Goal: Check status: Check status

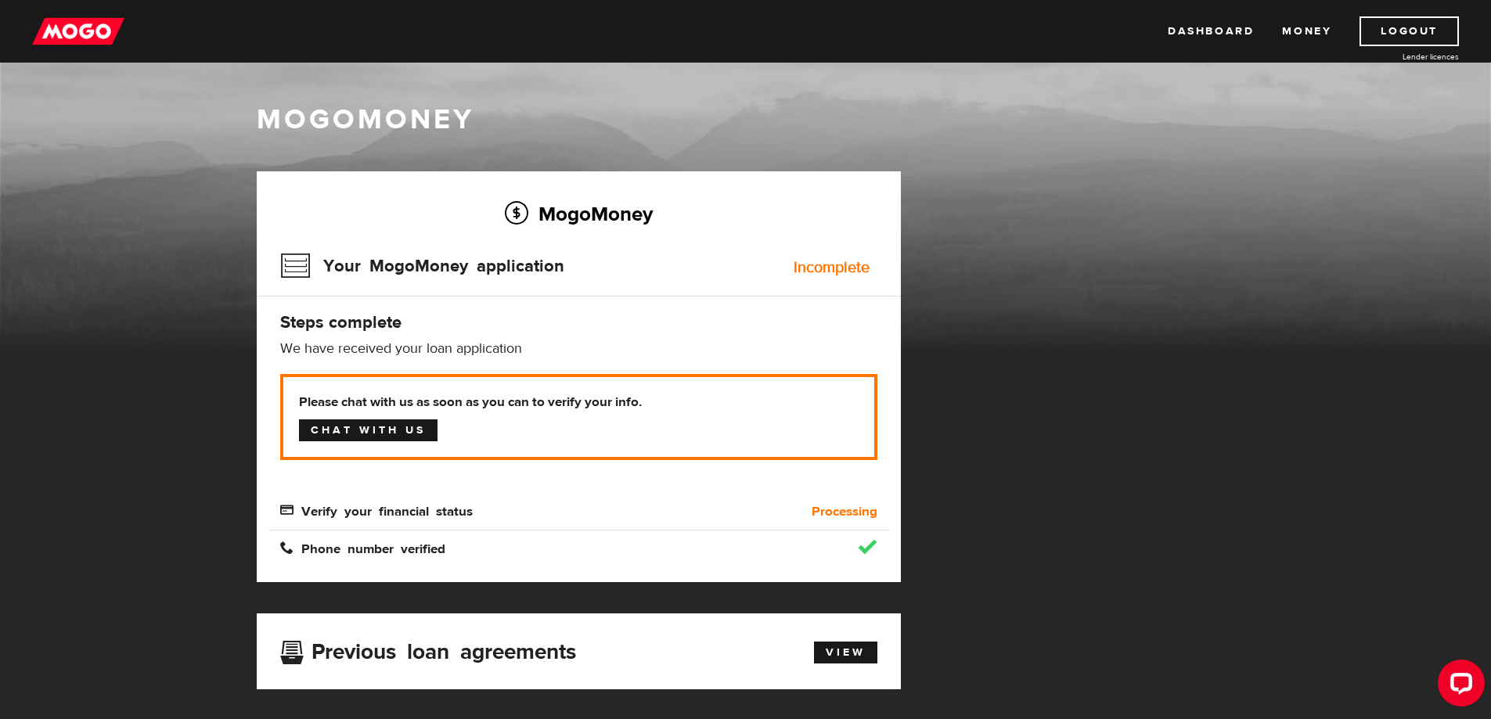
click at [429, 424] on link "Chat with us" at bounding box center [368, 430] width 139 height 22
click at [1430, 28] on link "Logout" at bounding box center [1408, 31] width 99 height 30
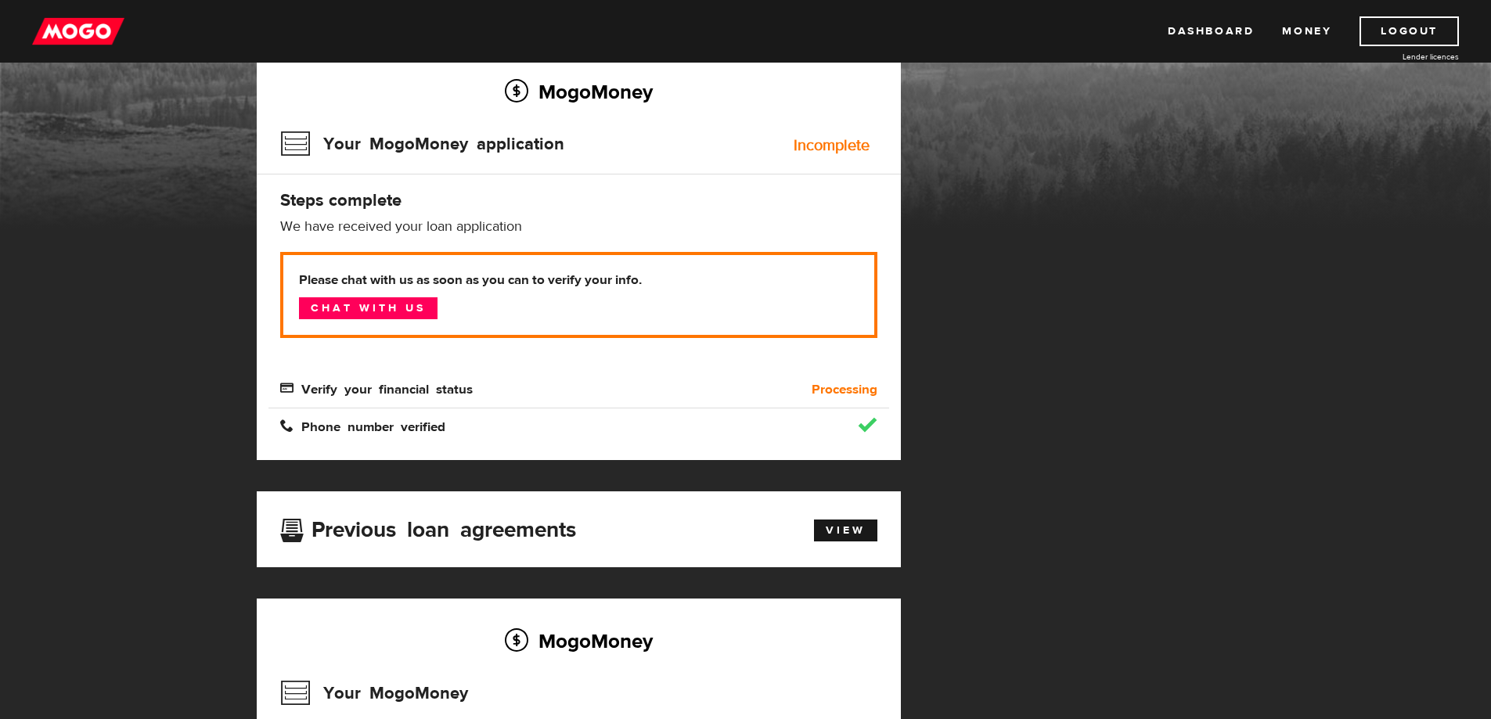
scroll to position [157, 0]
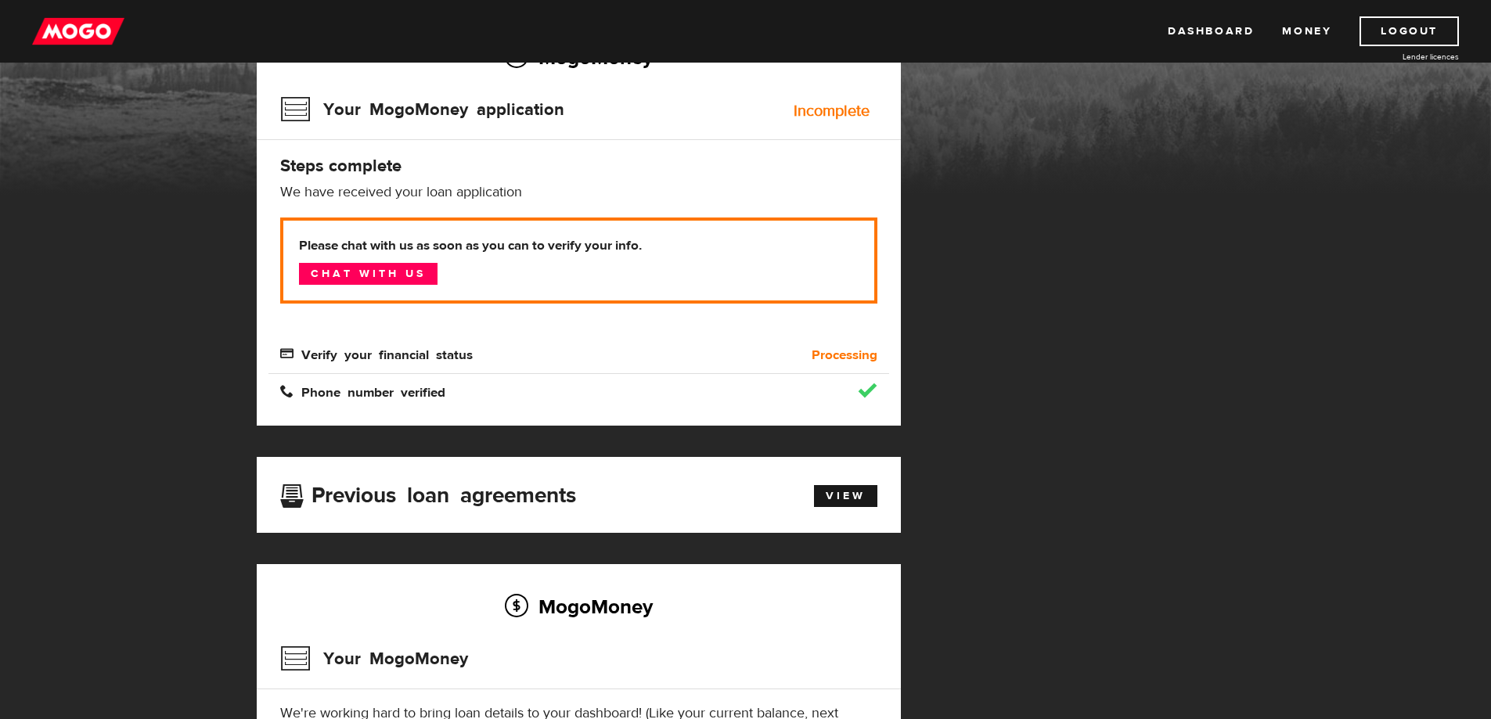
click at [384, 357] on span "Verify your financial status" at bounding box center [376, 353] width 193 height 13
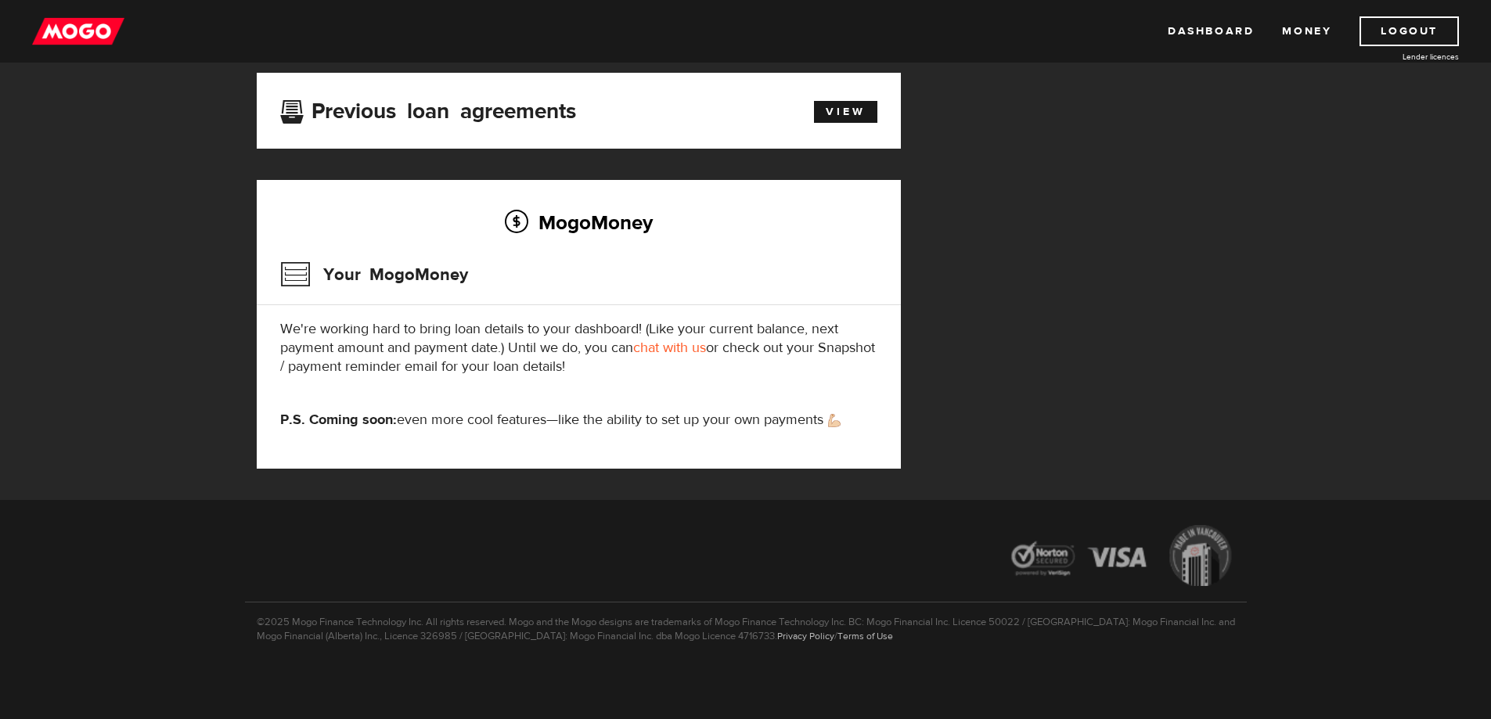
scroll to position [71, 0]
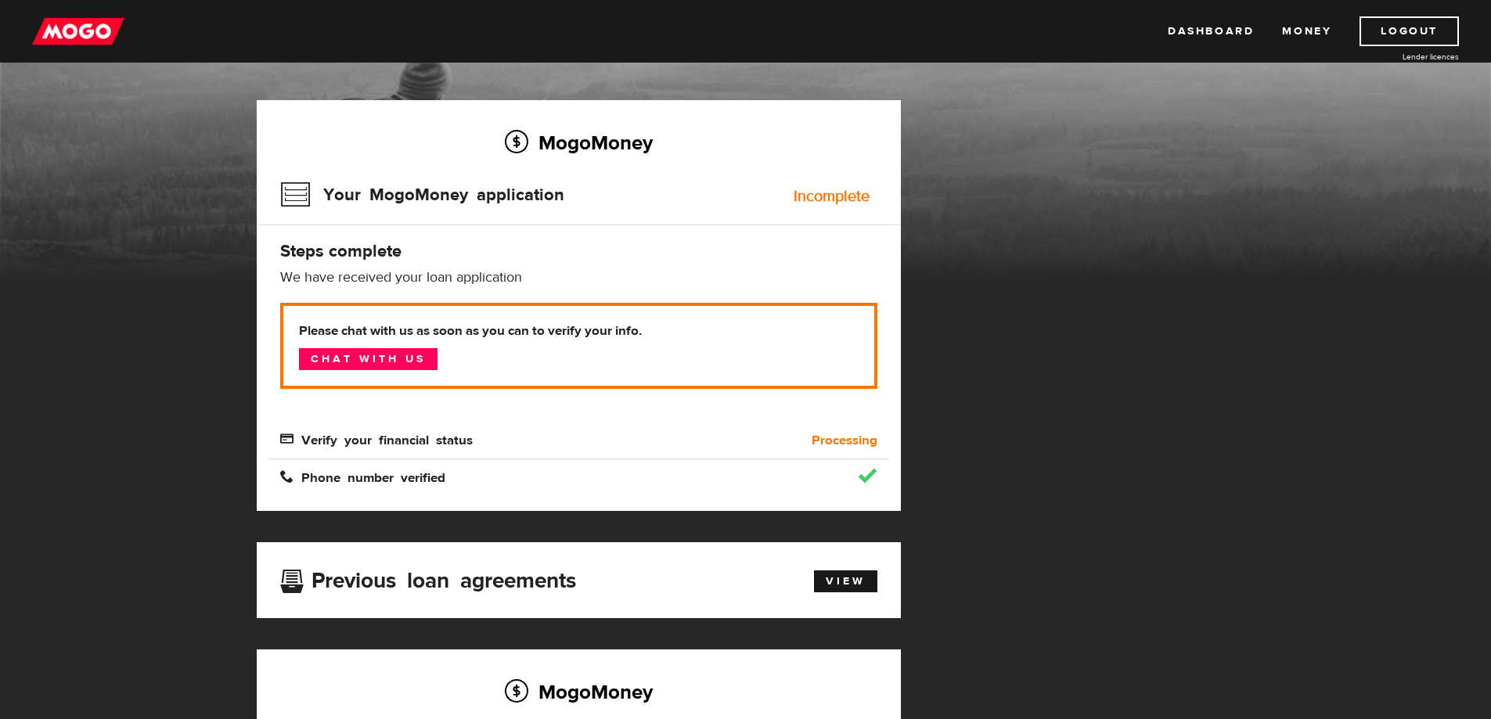
click at [812, 438] on b "Processing" at bounding box center [845, 440] width 66 height 19
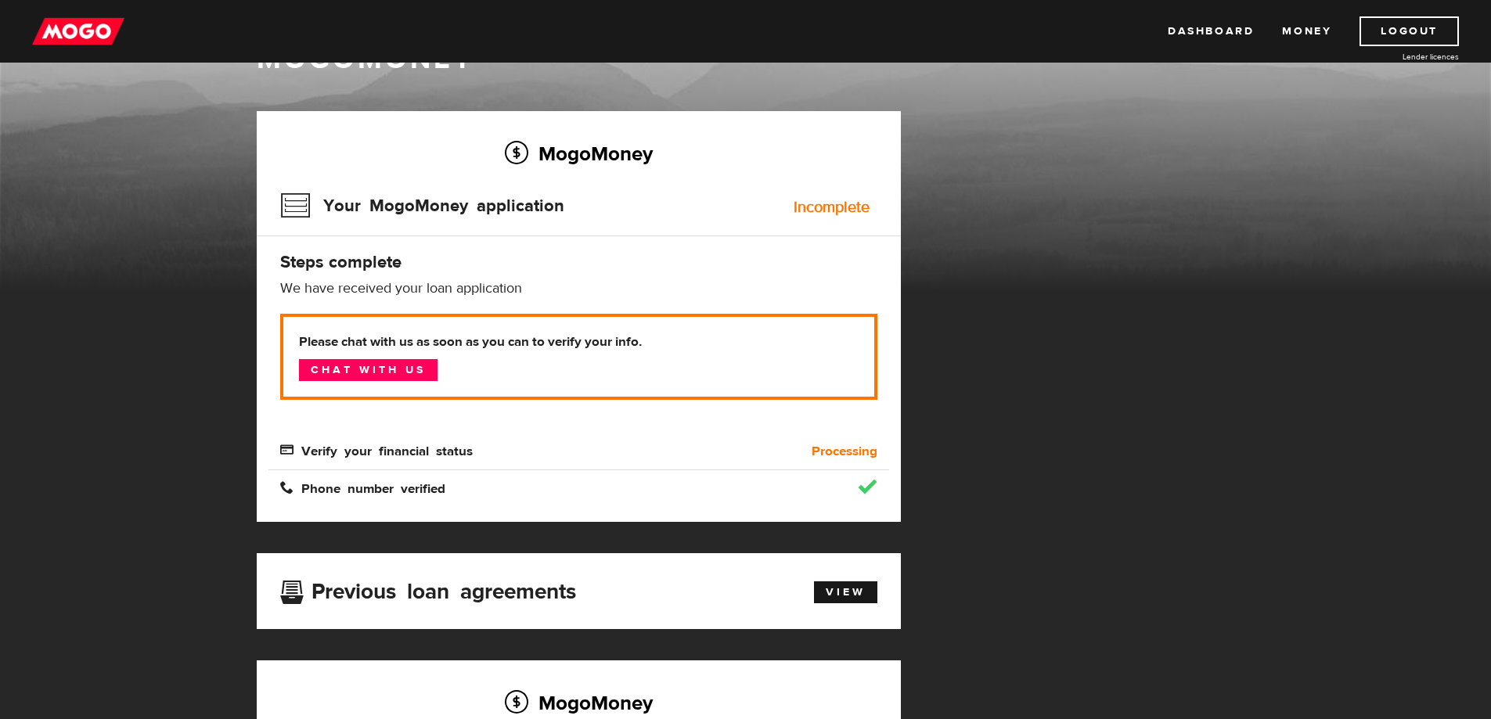
scroll to position [0, 0]
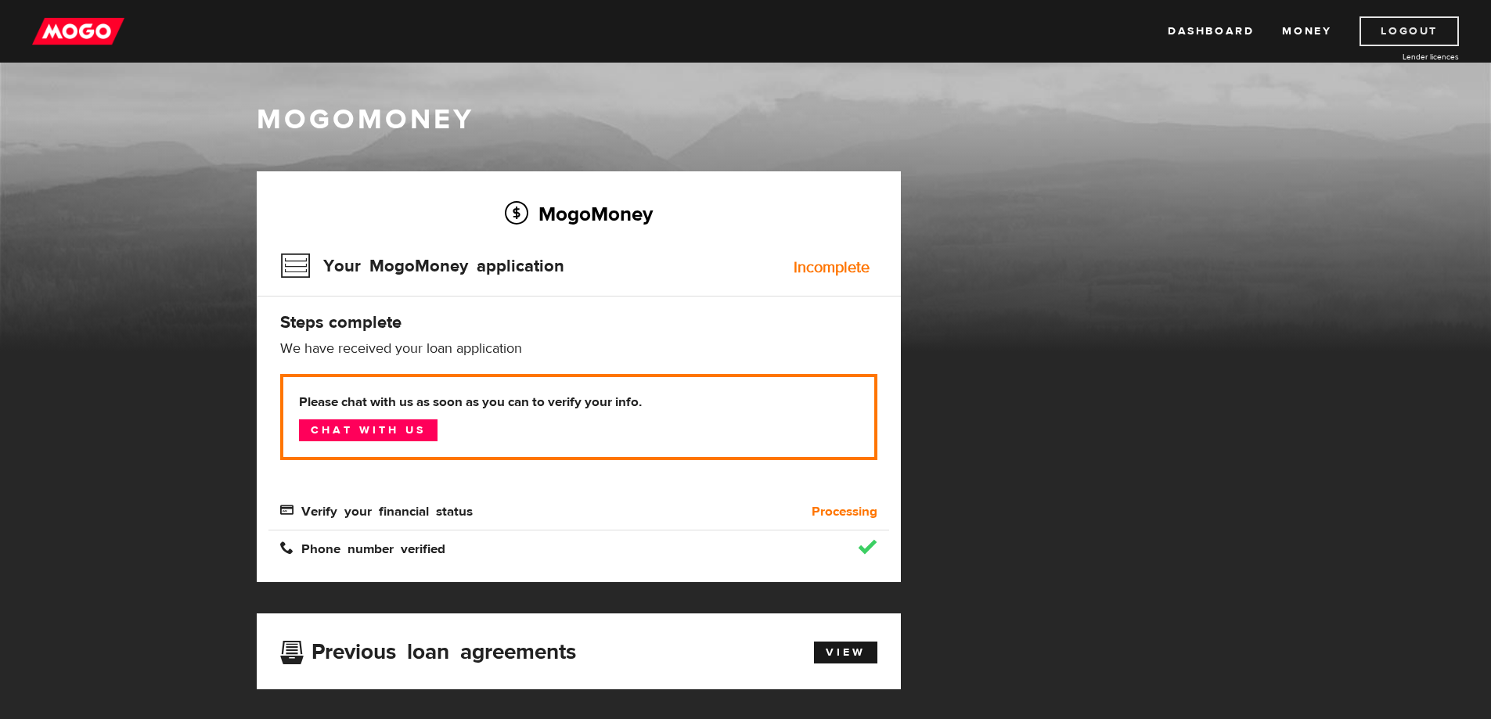
click at [1384, 38] on link "Logout" at bounding box center [1408, 31] width 99 height 30
